Goal: Find contact information: Find contact information

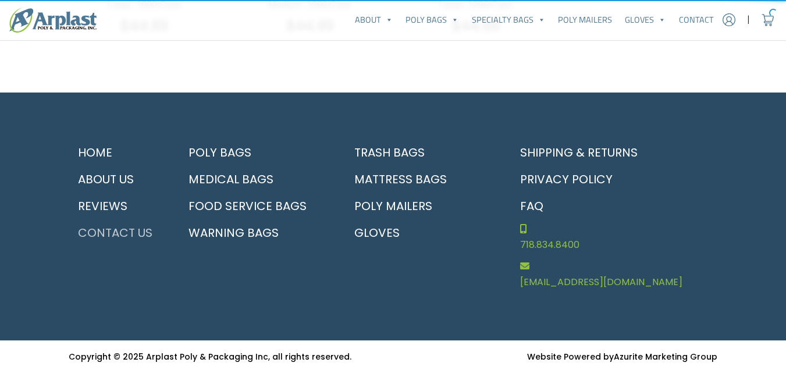
click at [129, 233] on link "Contact Us" at bounding box center [117, 232] width 97 height 27
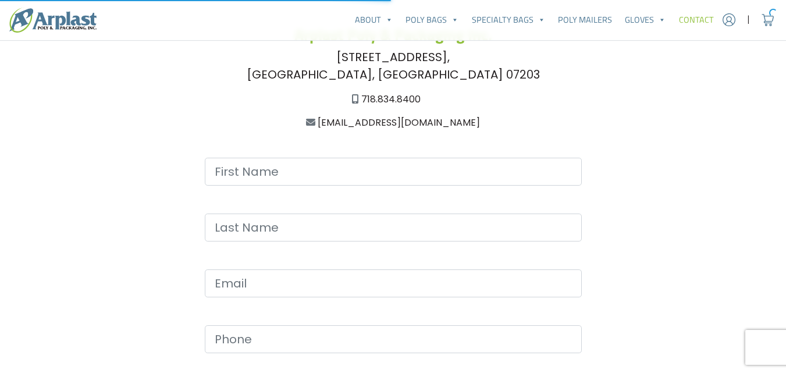
scroll to position [307, 0]
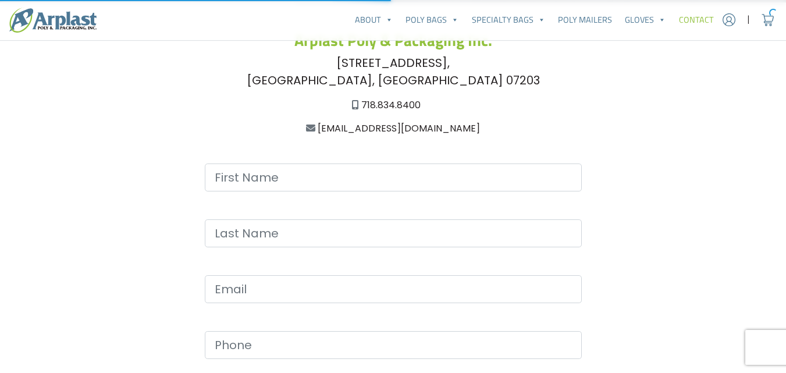
drag, startPoint x: 794, startPoint y: 59, endPoint x: 790, endPoint y: 152, distance: 93.2
click at [786, 152] on html "Account | Cart 718.834.8400 About FAQ" at bounding box center [393, 273] width 786 height 1161
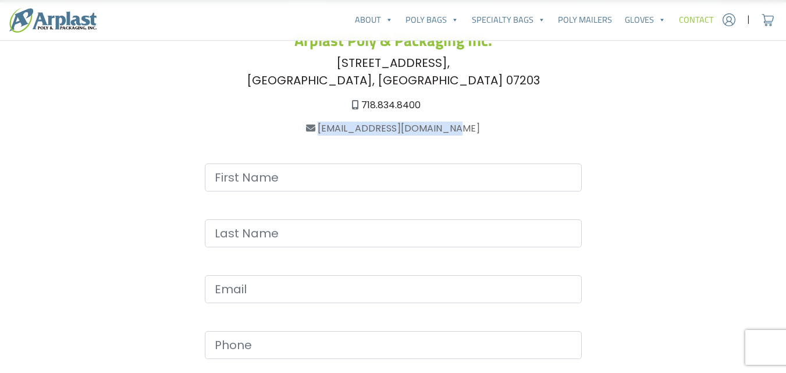
drag, startPoint x: 486, startPoint y: 131, endPoint x: 333, endPoint y: 126, distance: 153.7
click at [333, 126] on div "[EMAIL_ADDRESS][DOMAIN_NAME]" at bounding box center [393, 129] width 649 height 14
click at [111, 223] on div "Arplast Poly & Packaging Inc. 228 East Highland Parkway, Roselle, NJ 07203 718.…" at bounding box center [393, 288] width 649 height 515
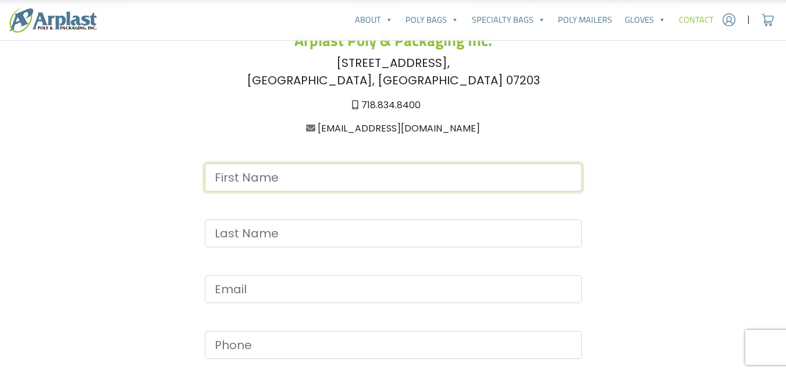
click at [254, 175] on input "Contact form" at bounding box center [393, 178] width 377 height 28
